Goal: Find specific page/section: Find specific page/section

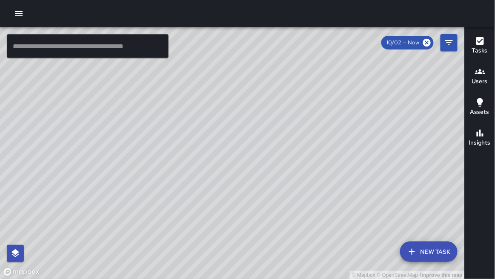
drag, startPoint x: 305, startPoint y: 114, endPoint x: 287, endPoint y: 124, distance: 21.0
click at [287, 124] on div "© Mapbox © OpenStreetMap Improve this map" at bounding box center [232, 153] width 465 height 252
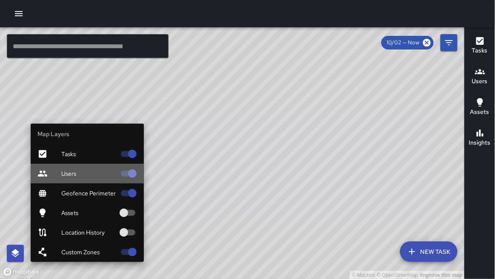
click at [98, 174] on span "Users" at bounding box center [88, 173] width 55 height 9
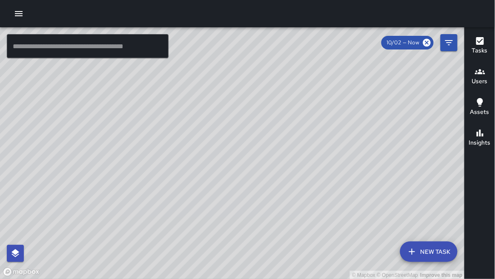
drag, startPoint x: 243, startPoint y: 176, endPoint x: 253, endPoint y: 132, distance: 44.9
click at [253, 132] on div "© Mapbox © OpenStreetMap Improve this map" at bounding box center [232, 153] width 465 height 252
drag, startPoint x: 117, startPoint y: 186, endPoint x: 213, endPoint y: 172, distance: 96.5
click at [213, 172] on div "© Mapbox © OpenStreetMap Improve this map" at bounding box center [232, 153] width 465 height 252
drag, startPoint x: 38, startPoint y: 144, endPoint x: 113, endPoint y: 181, distance: 83.1
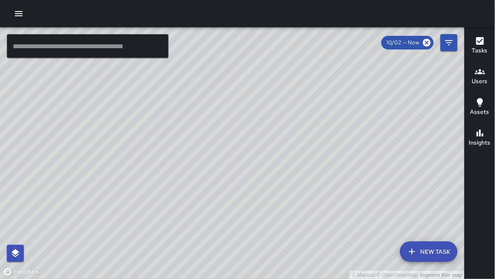
click at [113, 181] on div "© Mapbox © OpenStreetMap Improve this map" at bounding box center [232, 153] width 465 height 252
